Goal: Navigation & Orientation: Find specific page/section

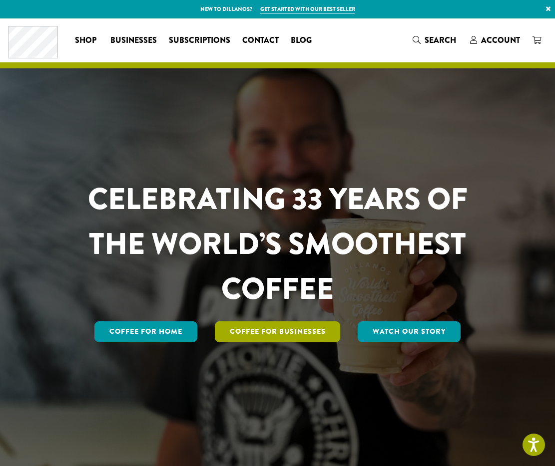
click at [293, 333] on link "Coffee For Businesses" at bounding box center [278, 331] width 126 height 21
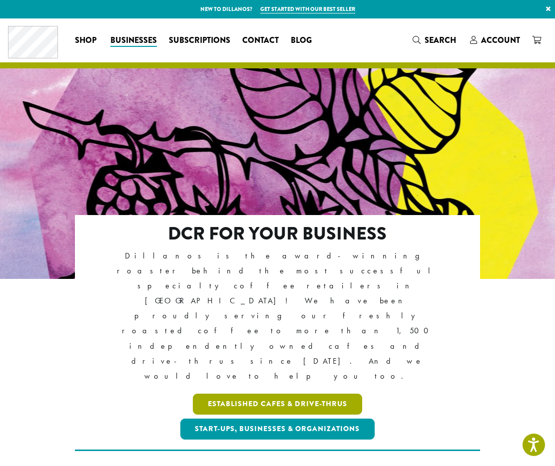
click at [299, 394] on link "Established Cafes & Drive-Thrus" at bounding box center [277, 404] width 169 height 21
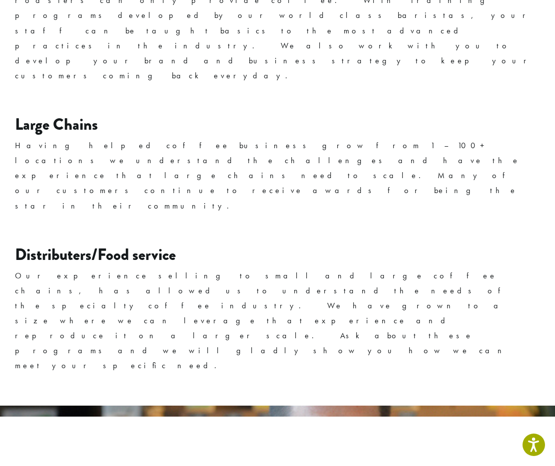
scroll to position [1646, 0]
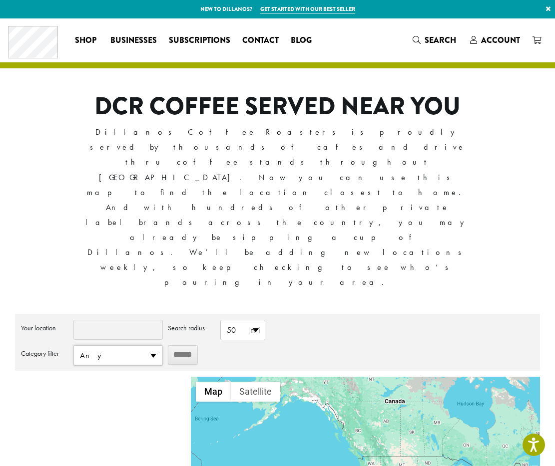
click at [143, 346] on span "Any" at bounding box center [118, 355] width 88 height 19
click at [128, 385] on li "Cafe" at bounding box center [118, 394] width 88 height 19
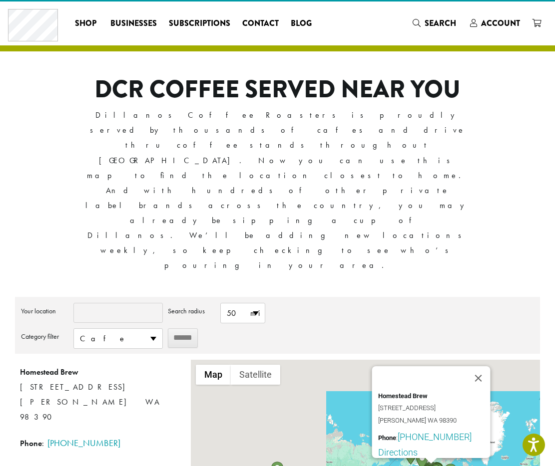
scroll to position [21, 0]
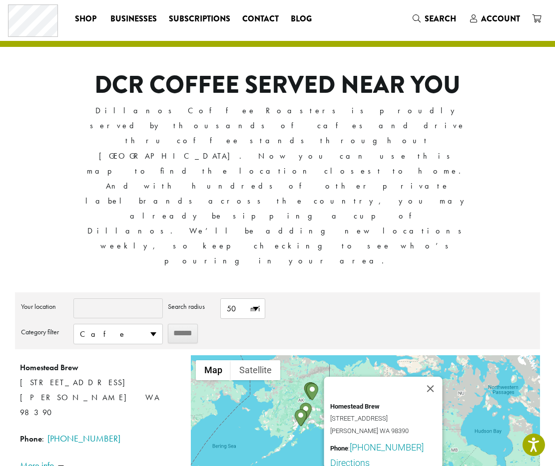
drag, startPoint x: 312, startPoint y: 343, endPoint x: 321, endPoint y: 379, distance: 37.0
click at [321, 379] on div "Homestead Brew 1111 Fryer Ave Sumner WA 98390 Phone : (253) 891-3998 Directions…" at bounding box center [365, 442] width 349 height 175
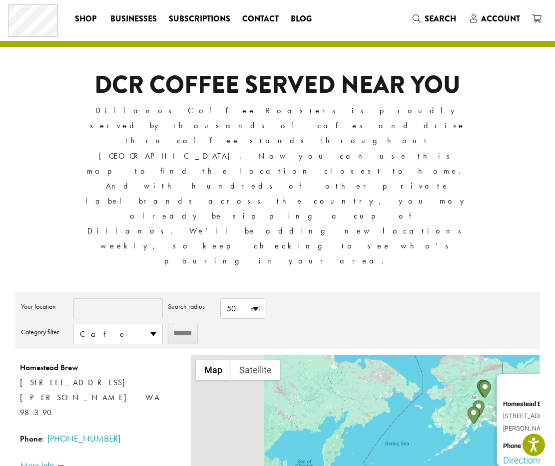
drag, startPoint x: 270, startPoint y: 326, endPoint x: 457, endPoint y: 321, distance: 187.2
click at [468, 355] on div "Homestead Brew 1111 Fryer Ave Sumner WA 98390 Phone : (253) 891-3998 Directions…" at bounding box center [365, 442] width 349 height 175
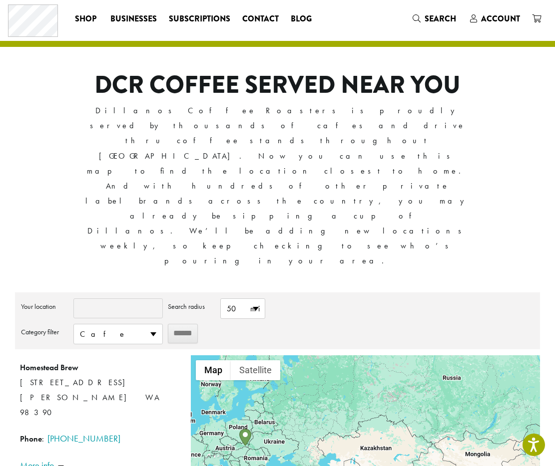
drag, startPoint x: 420, startPoint y: 333, endPoint x: 439, endPoint y: 326, distance: 19.9
click at [434, 355] on div "Homestead Brew 1111 Fryer Ave Sumner WA 98390 Phone : (253) 891-3998 Directions…" at bounding box center [365, 442] width 349 height 175
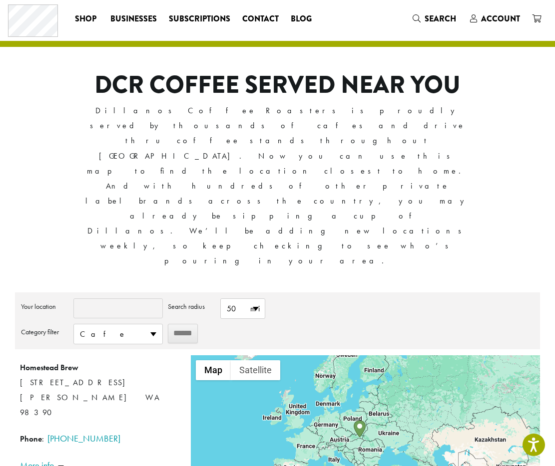
drag, startPoint x: 327, startPoint y: 328, endPoint x: 385, endPoint y: 331, distance: 57.9
click at [420, 355] on div "Homestead Brew 1111 Fryer Ave Sumner WA 98390 Phone : (253) 891-3998 Directions…" at bounding box center [365, 442] width 349 height 175
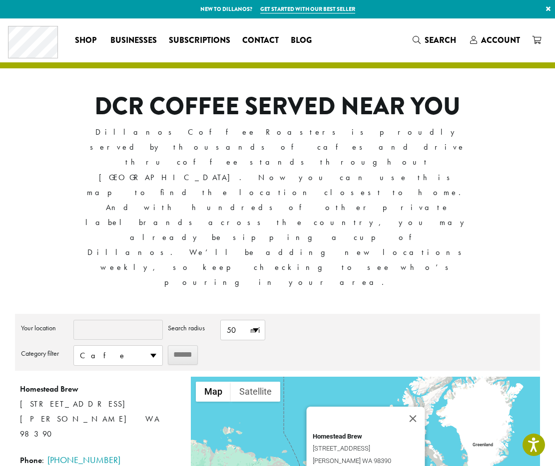
scroll to position [174, 0]
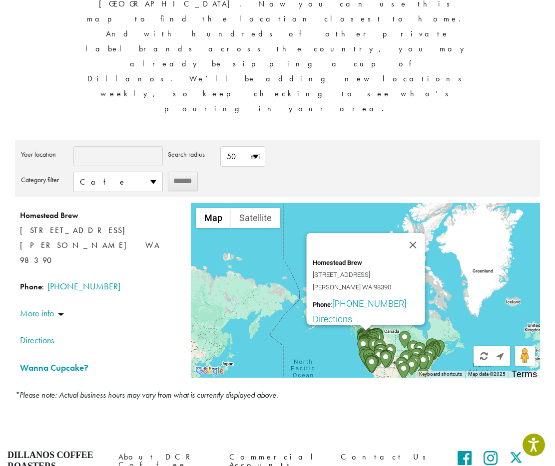
click at [358, 464] on link "Work Here" at bounding box center [388, 470] width 96 height 13
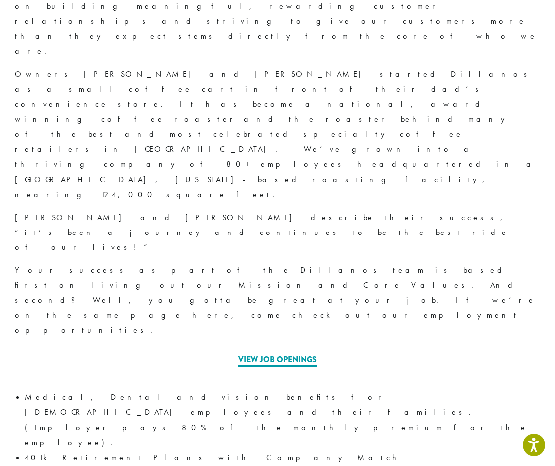
scroll to position [388, 0]
click at [254, 354] on link "View Job Openings" at bounding box center [277, 360] width 78 height 13
